Goal: Task Accomplishment & Management: Manage account settings

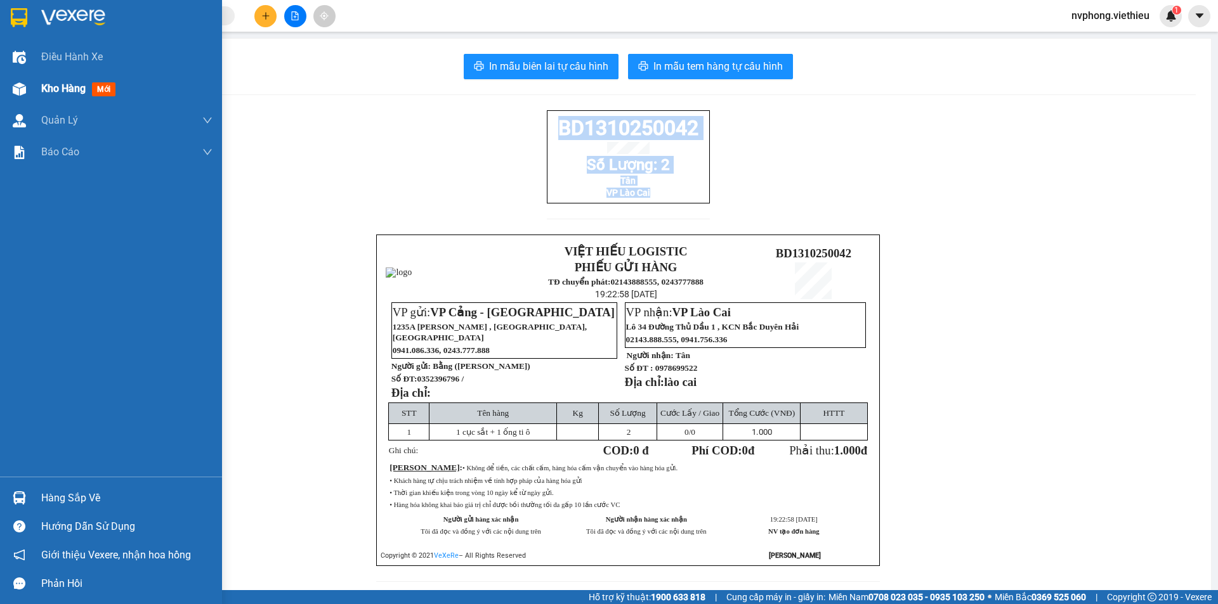
click at [67, 90] on span "Kho hàng" at bounding box center [63, 88] width 44 height 12
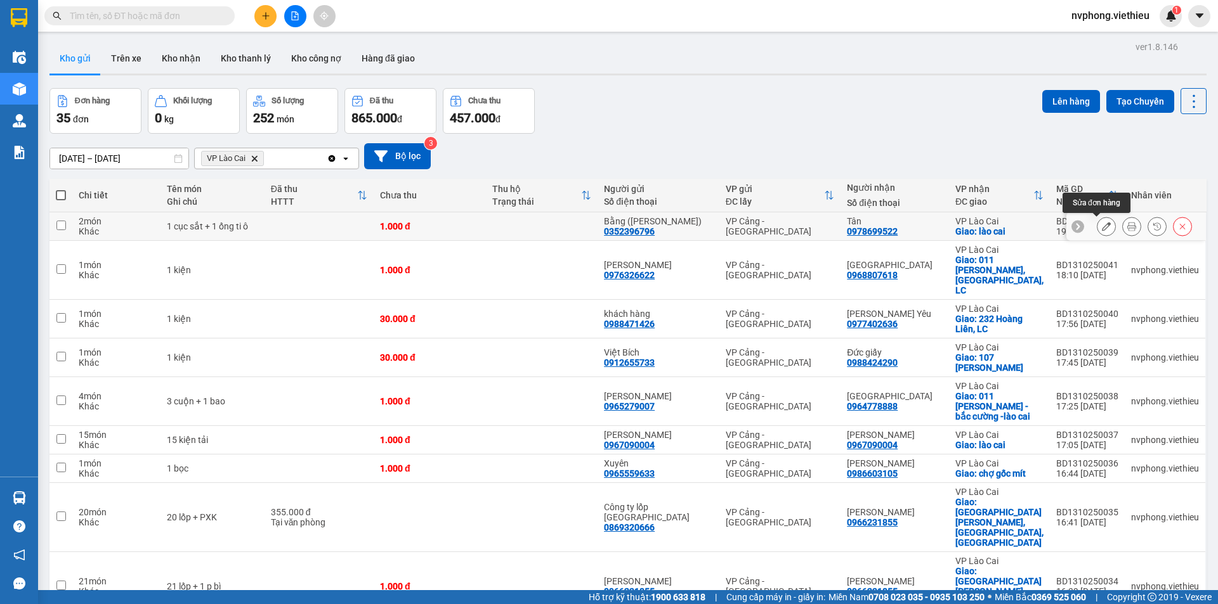
click at [1102, 223] on icon at bounding box center [1106, 226] width 9 height 9
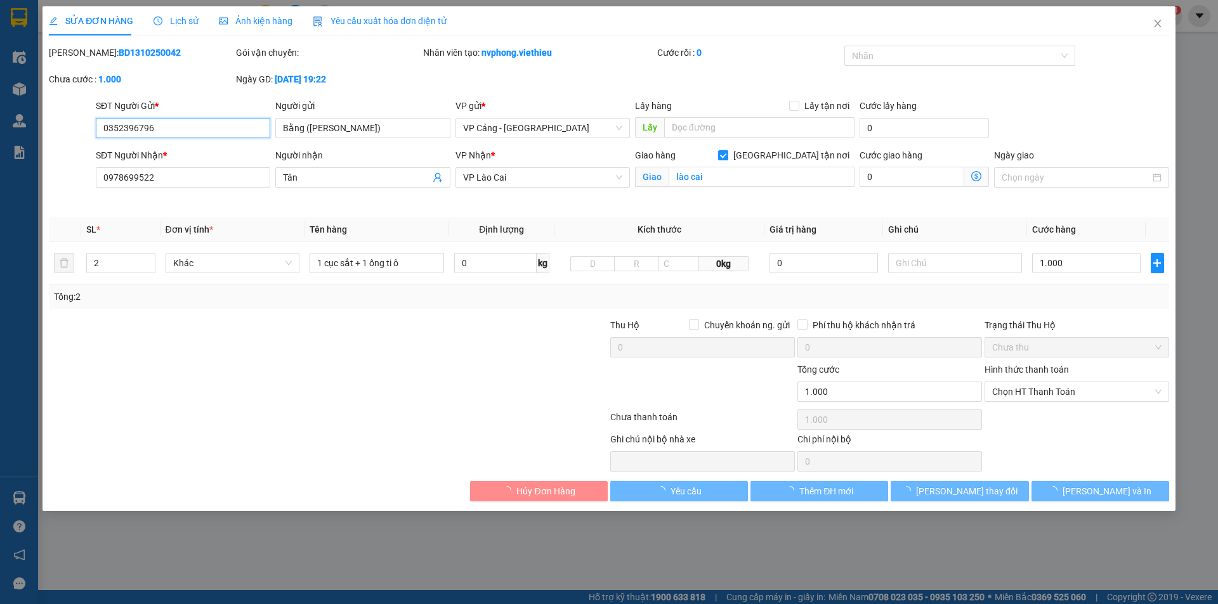
type input "0352396796"
type input "Bằng ([PERSON_NAME])"
type input "0978699522"
type input "Tân"
checkbox input "true"
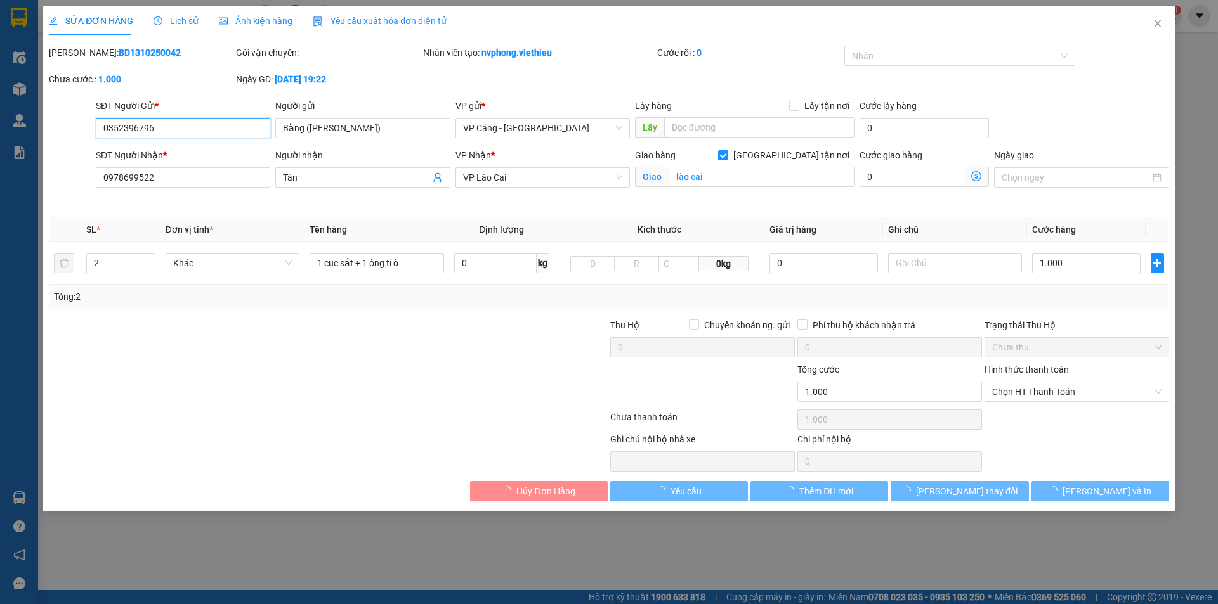
type input "lào cai"
type input "0"
type input "1.000"
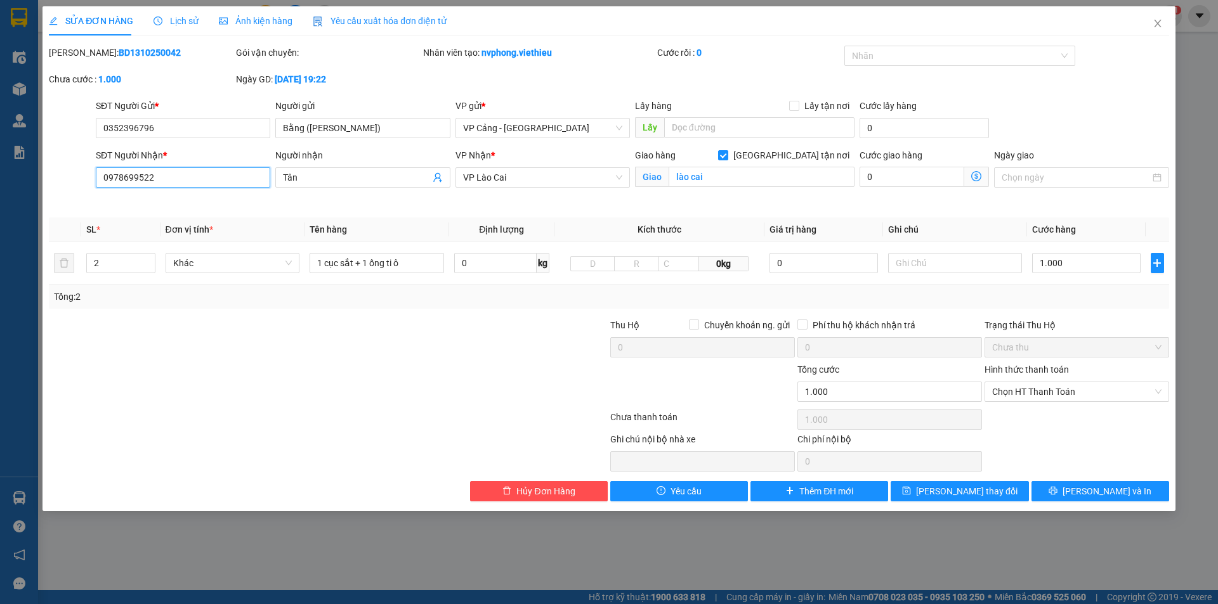
click at [137, 180] on input "0978699522" at bounding box center [183, 177] width 174 height 20
type input "0978649522"
click at [277, 407] on div at bounding box center [328, 419] width 561 height 25
click at [974, 496] on span "[PERSON_NAME] thay đổi" at bounding box center [966, 492] width 101 height 14
